Goal: Navigation & Orientation: Find specific page/section

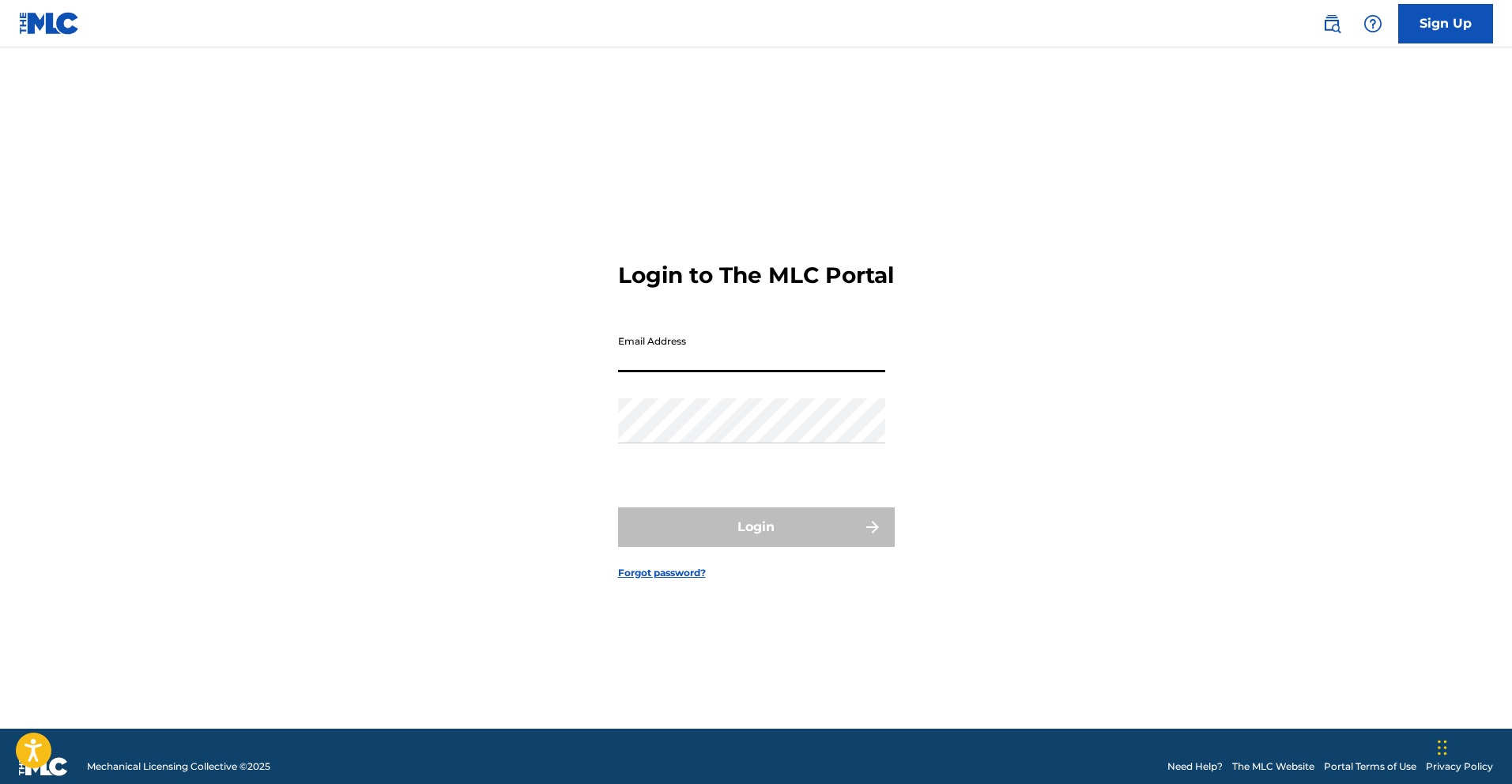
type input "[DOMAIN_NAME][EMAIL_ADDRESS][DOMAIN_NAME]"
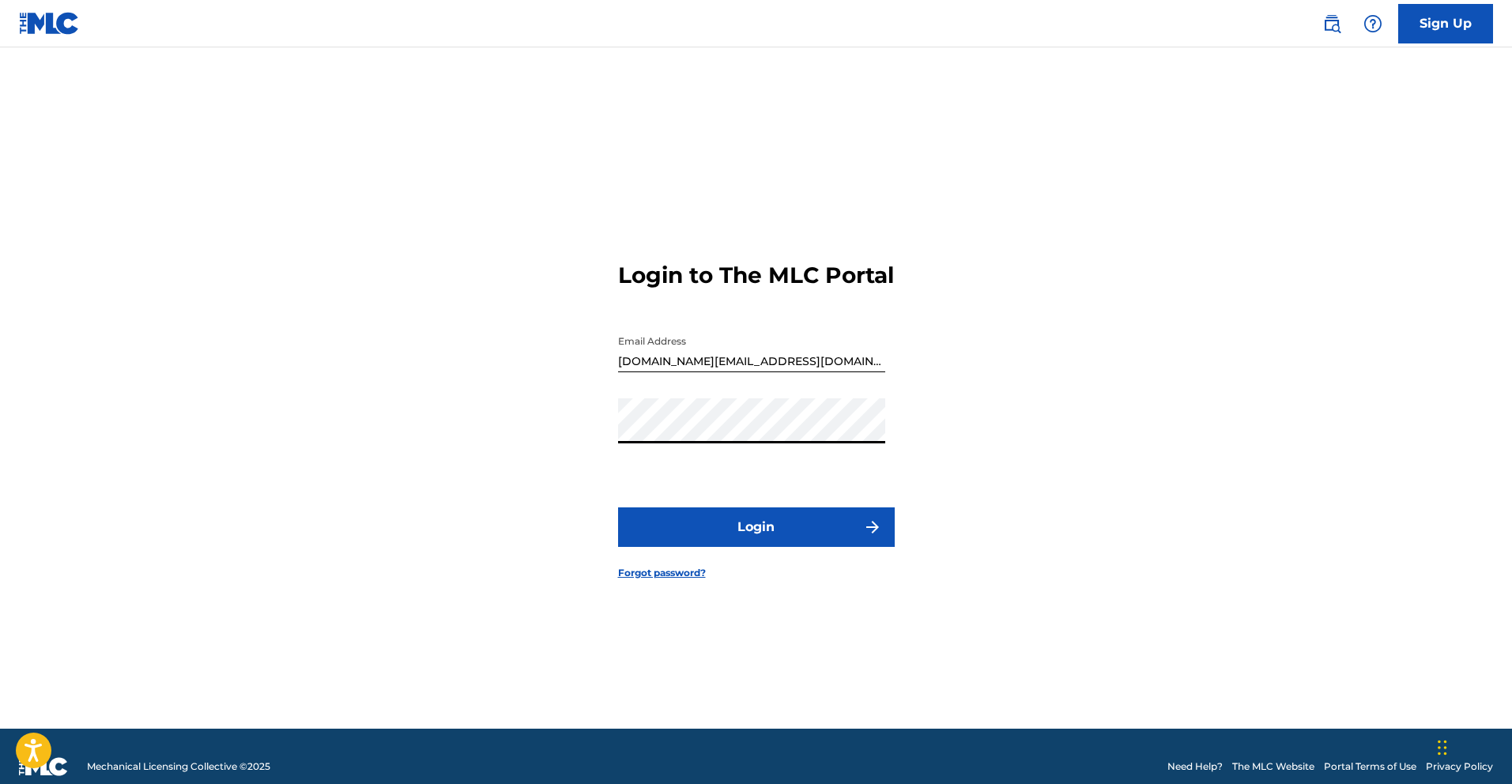
click at [807, 539] on button "Login" at bounding box center [756, 527] width 277 height 40
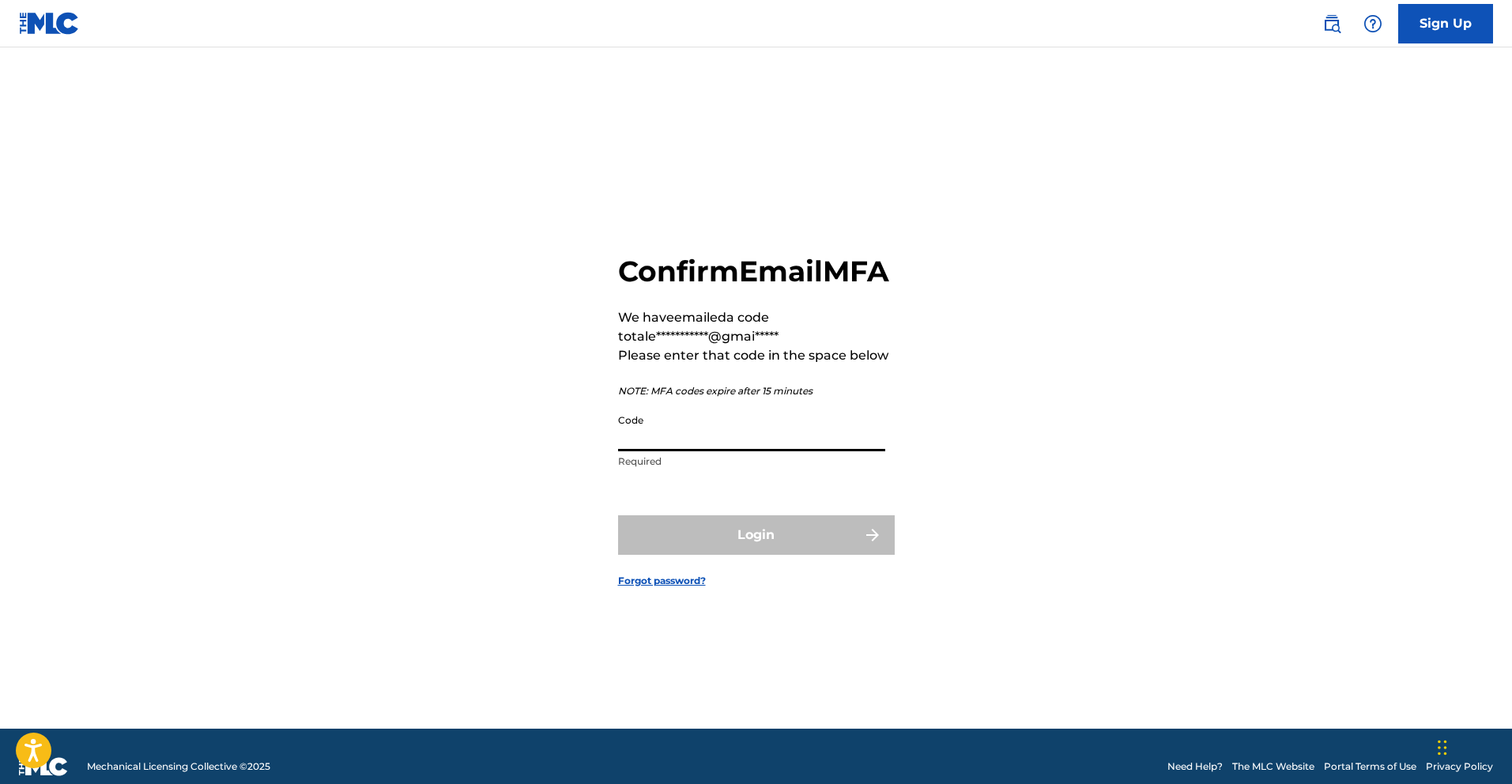
paste input "007481"
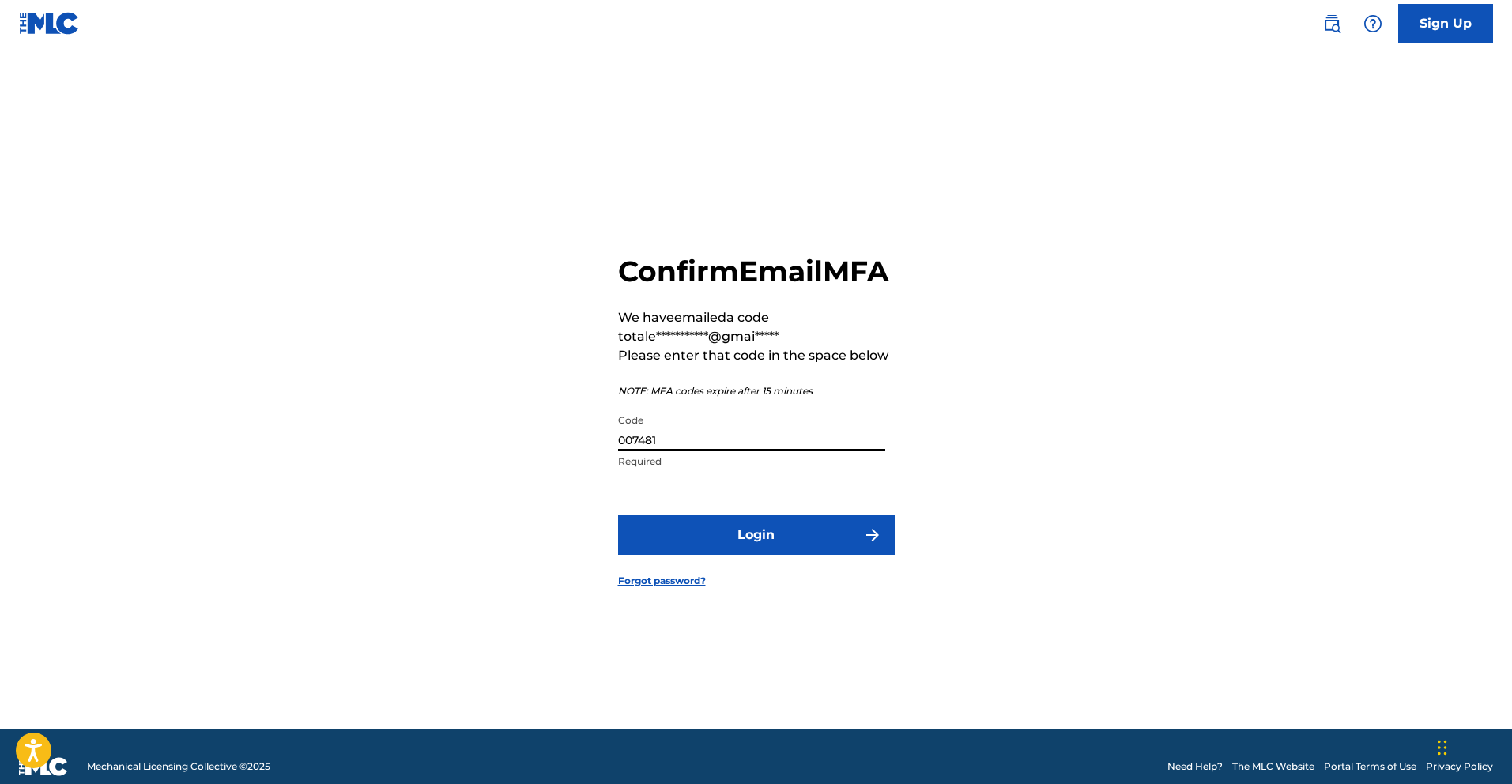
type input "007481"
click at [790, 555] on button "Login" at bounding box center [756, 535] width 277 height 40
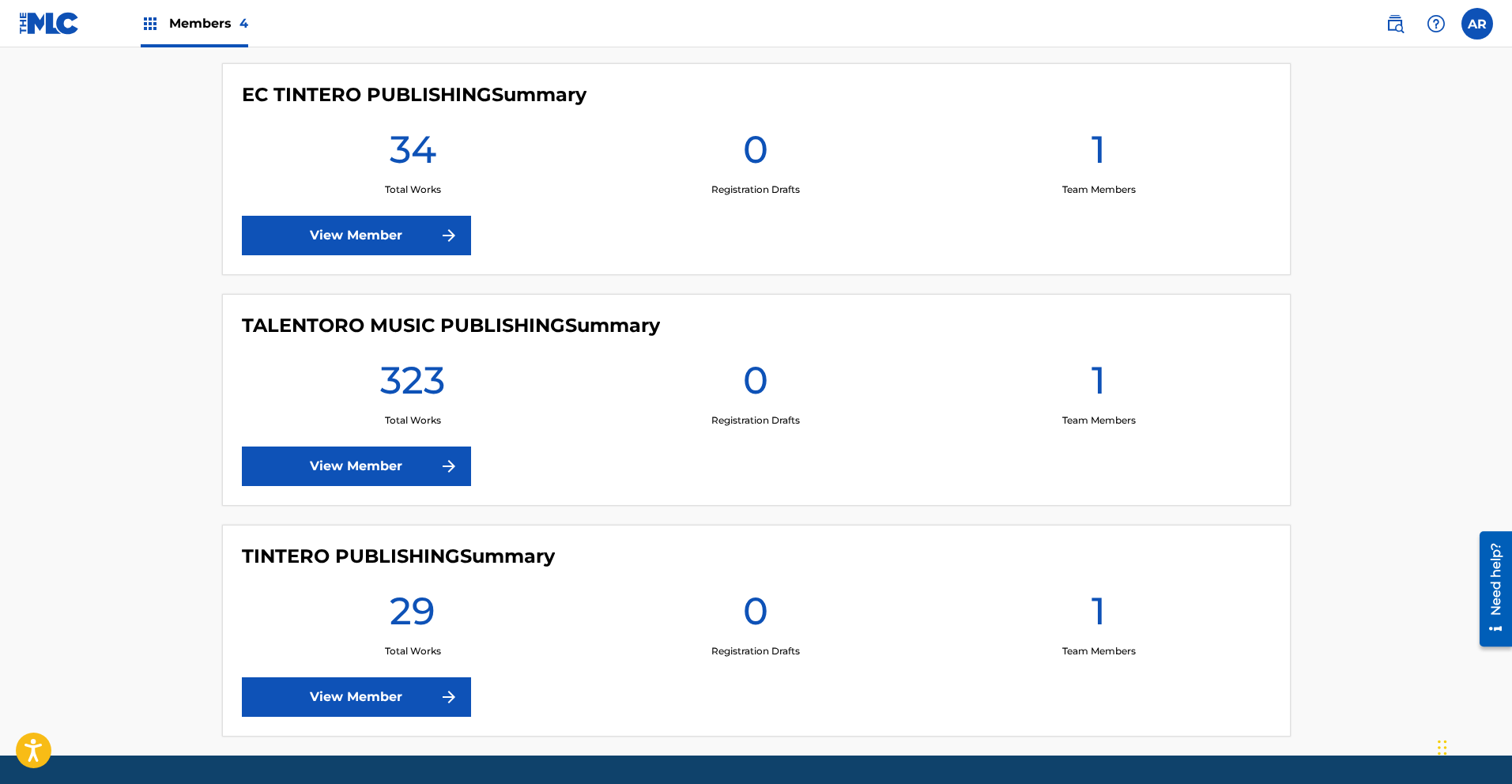
scroll to position [641, 0]
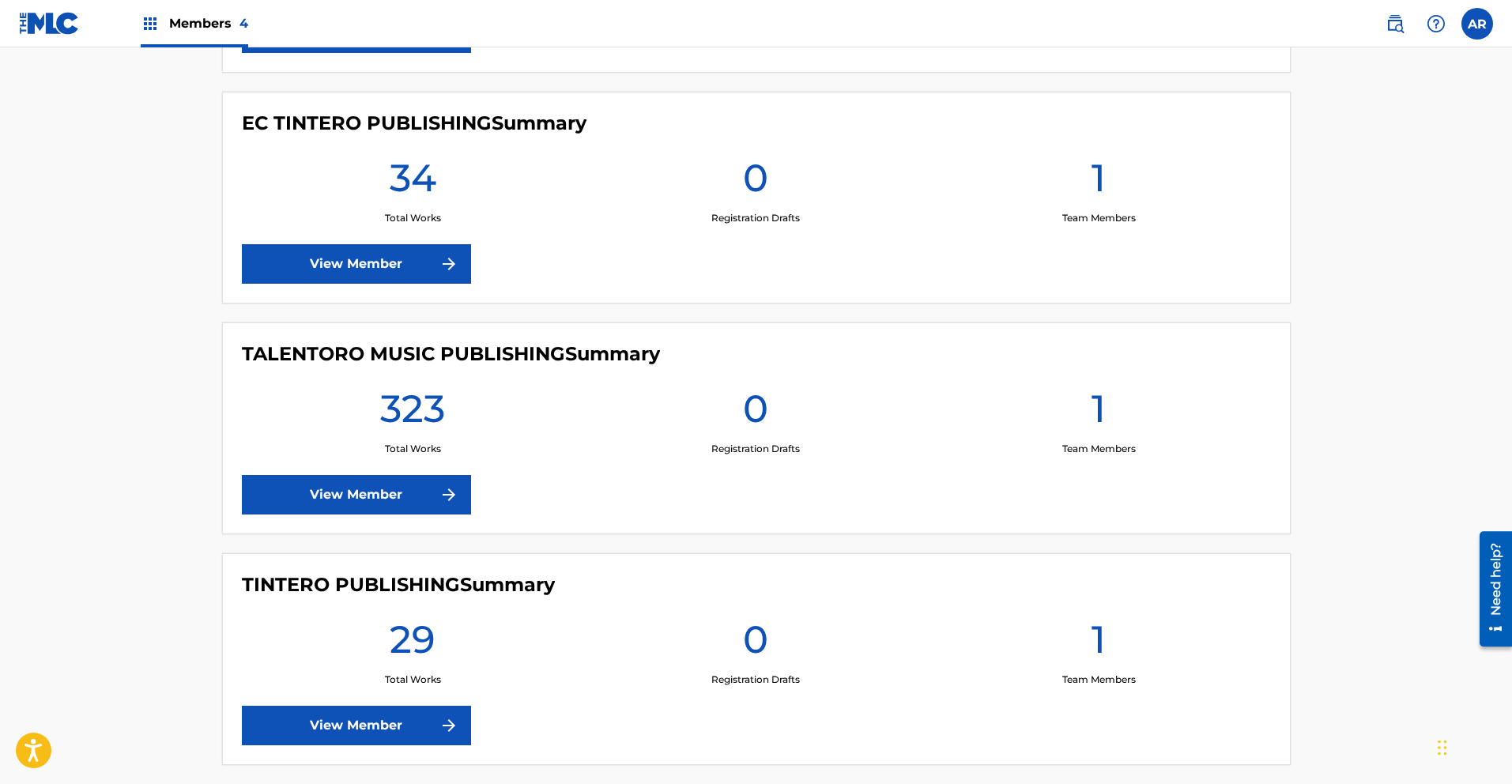
click at [426, 486] on link "View Member" at bounding box center [356, 495] width 230 height 40
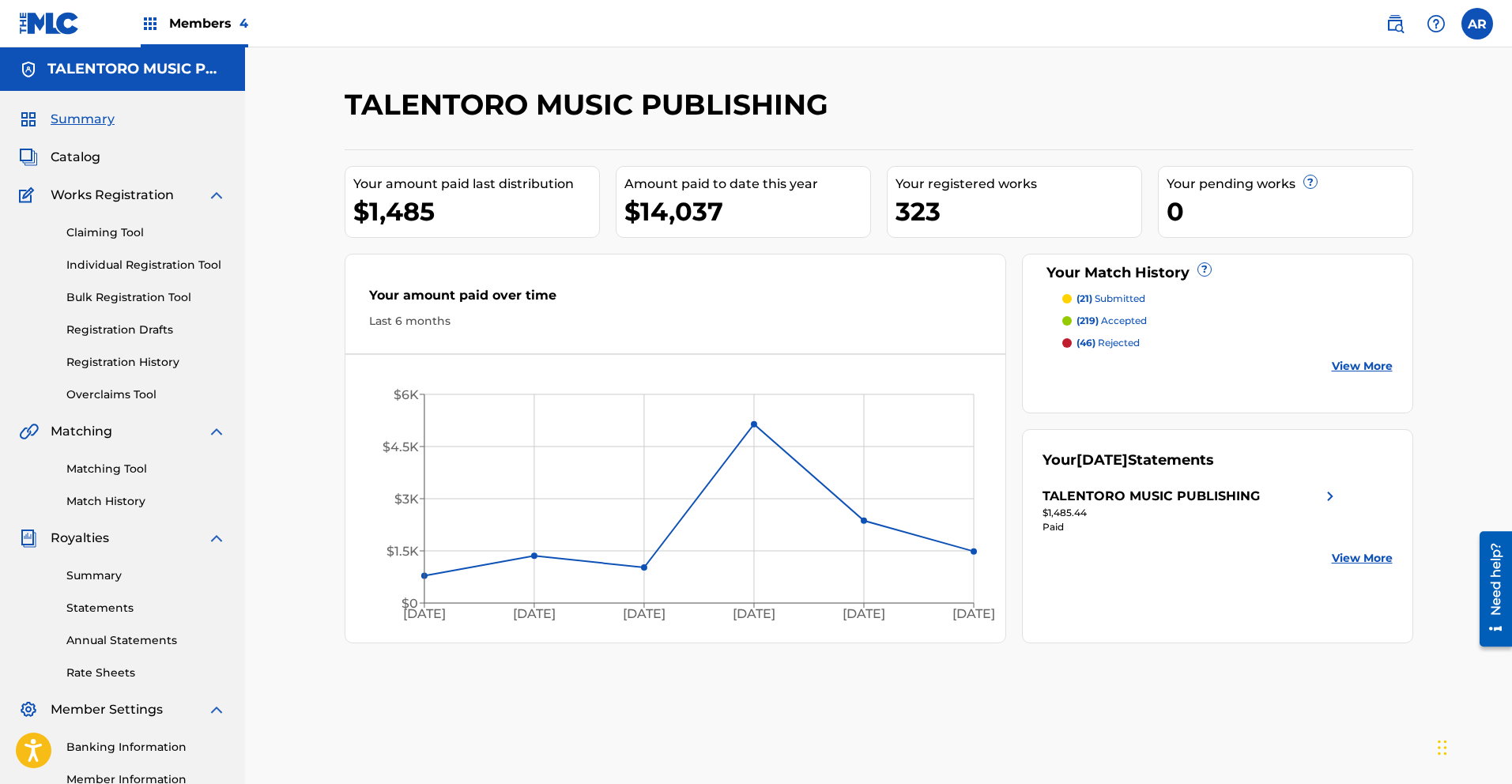
click at [203, 37] on div "Members 4" at bounding box center [194, 23] width 108 height 46
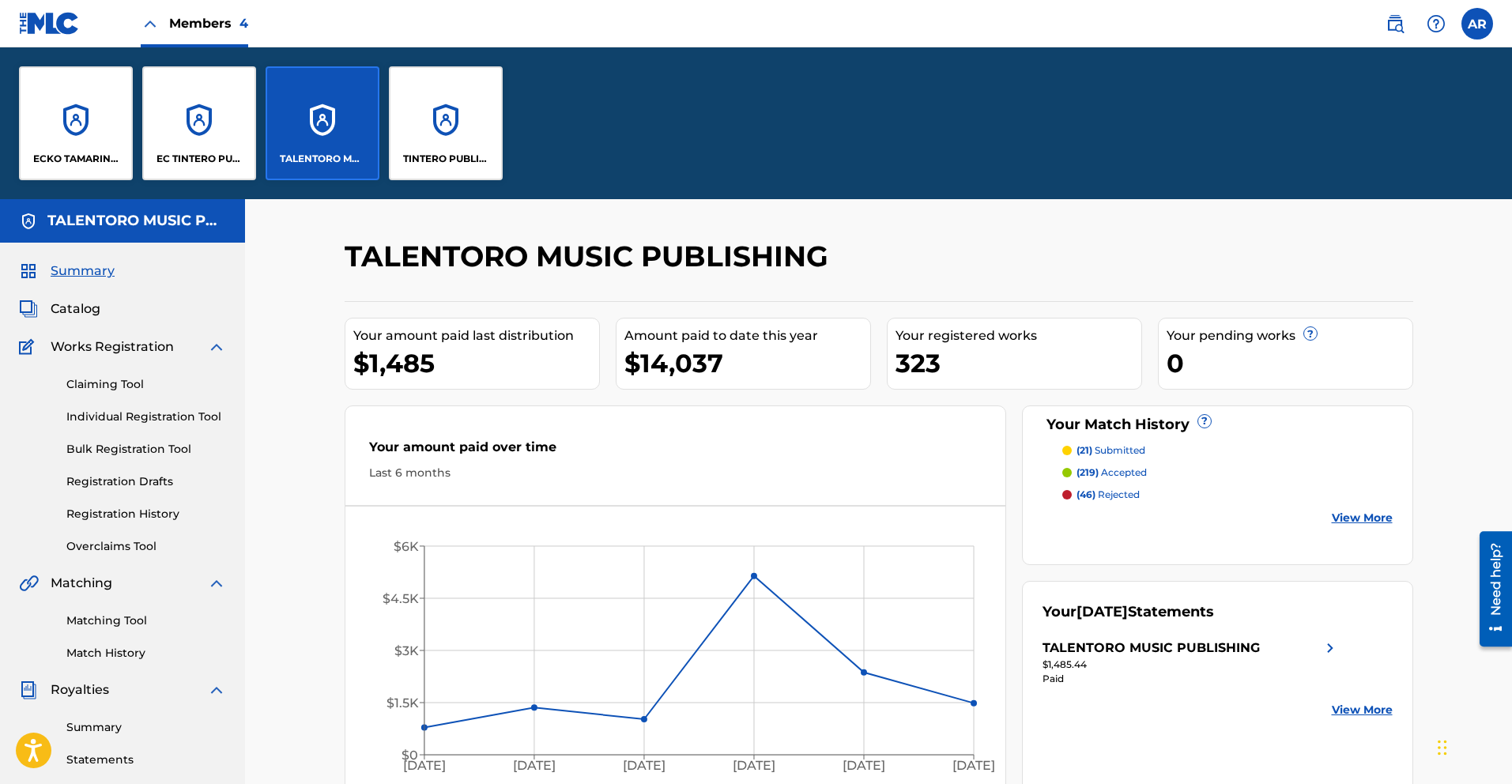
click at [102, 134] on div "ECKO TAMARINDO PUBLISHING" at bounding box center [76, 123] width 114 height 114
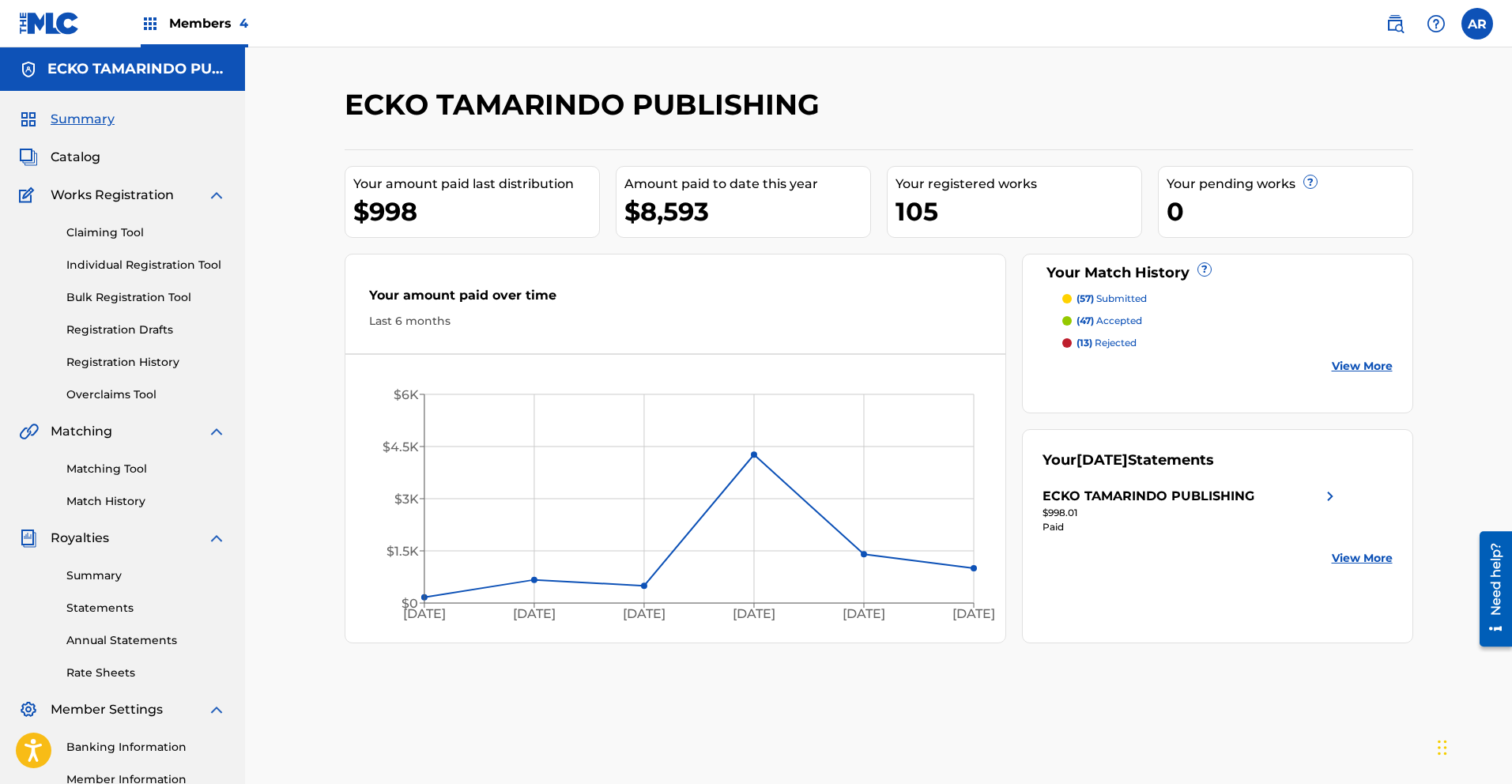
click at [1482, 32] on label at bounding box center [1477, 24] width 32 height 32
click at [1477, 24] on input "AR [PERSON_NAME] [DOMAIN_NAME][EMAIL_ADDRESS][DOMAIN_NAME] Notification Prefere…" at bounding box center [1477, 24] width 0 height 0
click at [1329, 225] on p "Log out" at bounding box center [1324, 224] width 37 height 14
click at [1477, 24] on input "AR [PERSON_NAME] [DOMAIN_NAME][EMAIL_ADDRESS][DOMAIN_NAME] Notification Prefere…" at bounding box center [1477, 24] width 0 height 0
